Goal: Task Accomplishment & Management: Manage account settings

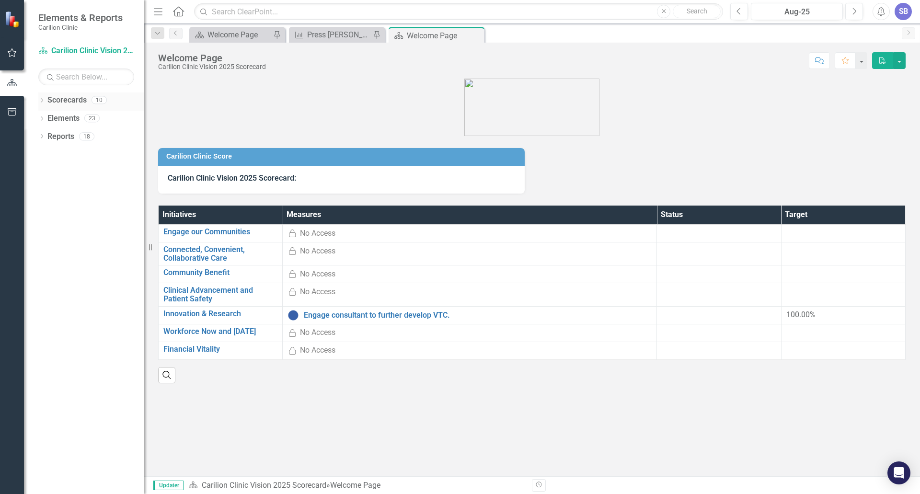
click at [41, 102] on icon at bounding box center [42, 100] width 2 height 4
click at [46, 115] on icon "Dropdown" at bounding box center [46, 118] width 7 height 6
click at [57, 171] on icon "Dropdown" at bounding box center [56, 173] width 7 height 6
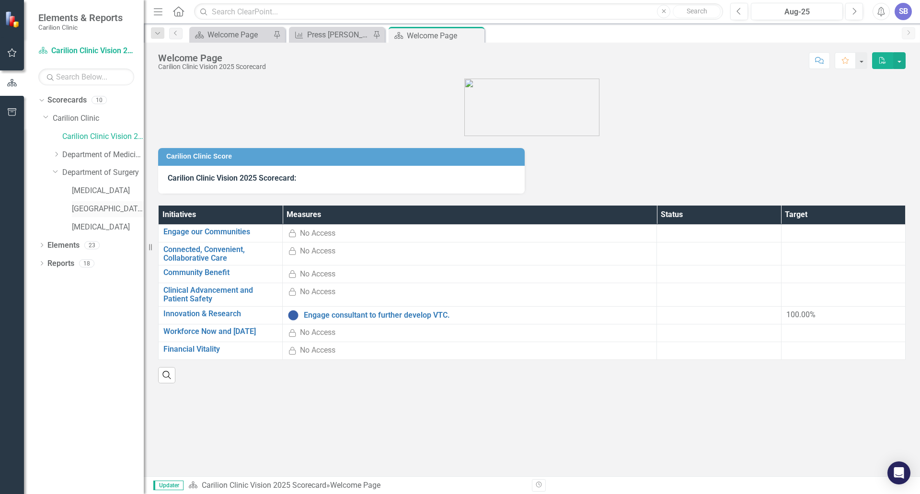
drag, startPoint x: 87, startPoint y: 208, endPoint x: 92, endPoint y: 207, distance: 5.9
click at [87, 207] on link "[GEOGRAPHIC_DATA]" at bounding box center [108, 209] width 72 height 11
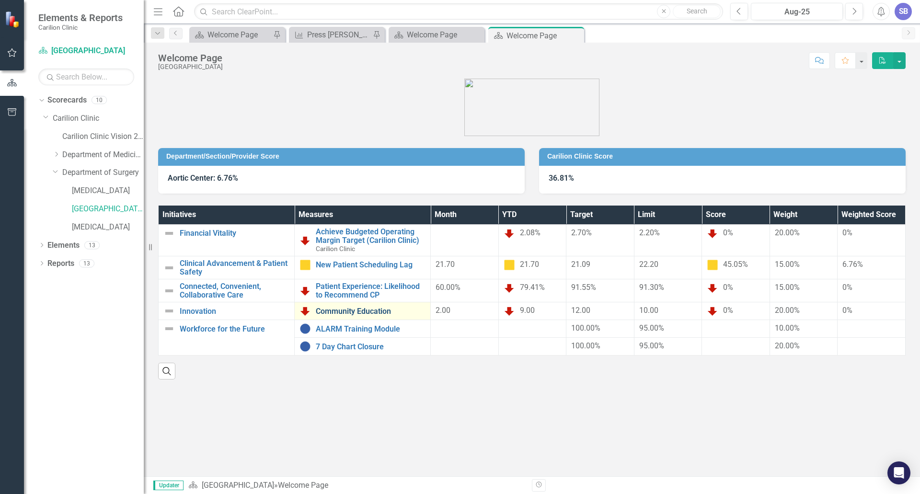
click at [357, 312] on link "Community Education" at bounding box center [371, 311] width 110 height 9
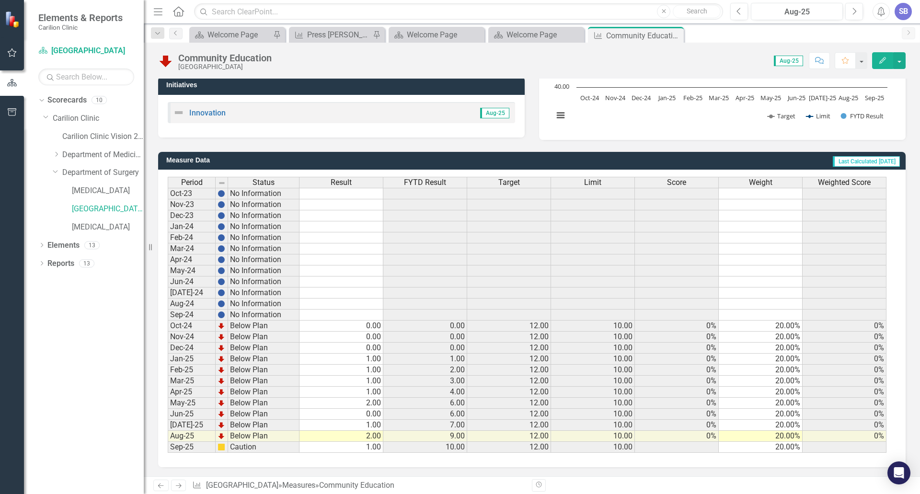
scroll to position [175, 0]
click at [366, 449] on td "1.00" at bounding box center [341, 446] width 84 height 11
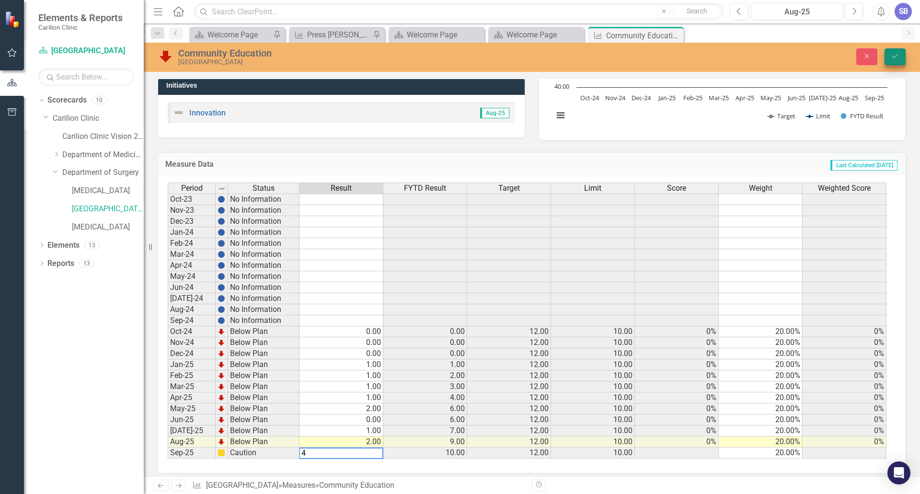
type textarea "4"
click at [895, 55] on icon "Save" at bounding box center [895, 56] width 9 height 7
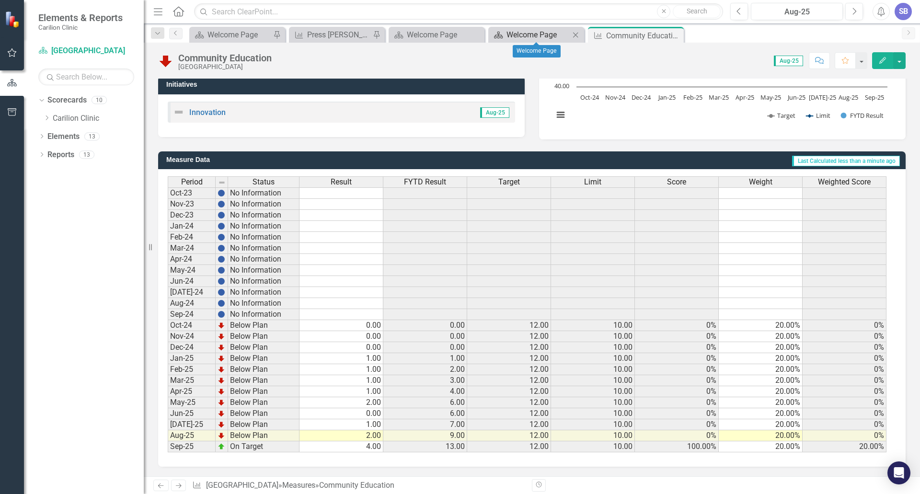
click at [539, 36] on div "Welcome Page" at bounding box center [537, 35] width 63 height 12
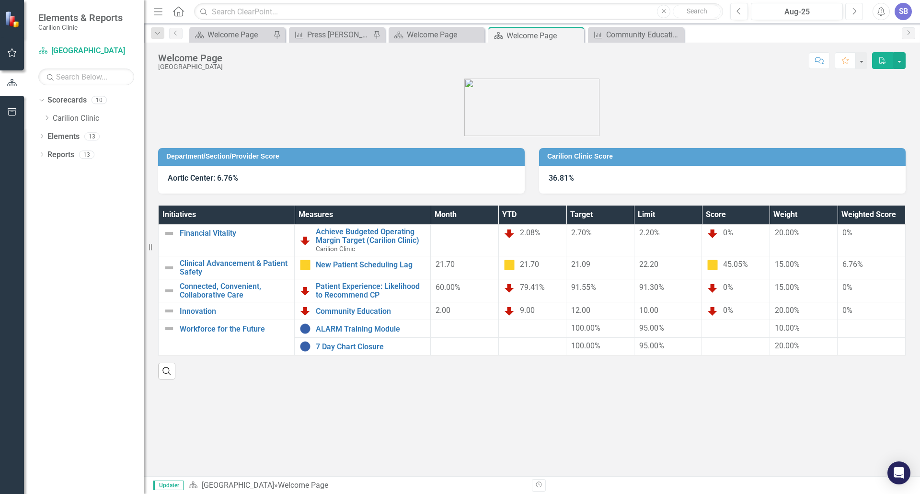
click at [853, 12] on icon "Next" at bounding box center [853, 11] width 5 height 9
